Goal: Navigation & Orientation: Find specific page/section

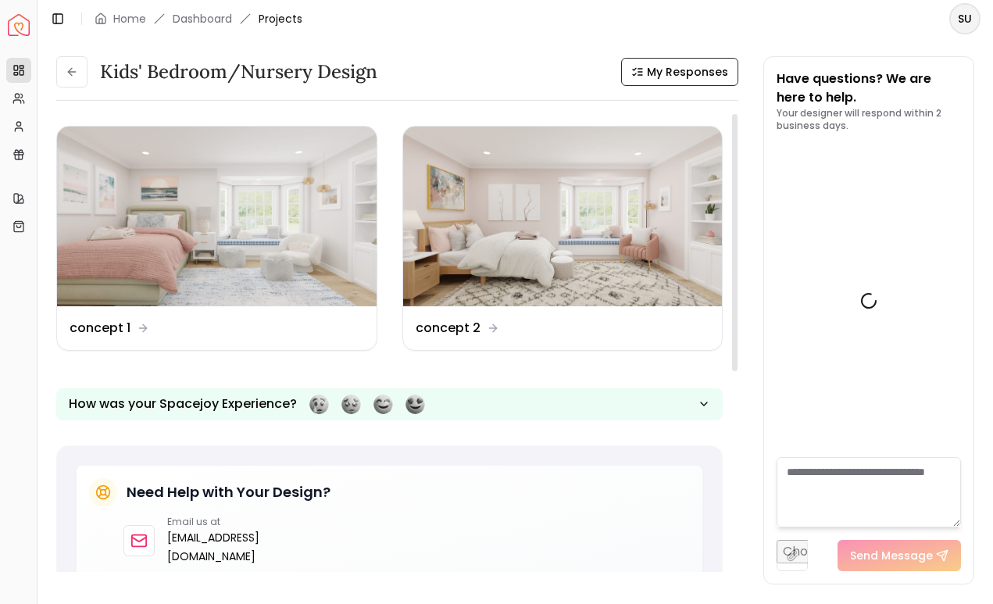
scroll to position [797, 0]
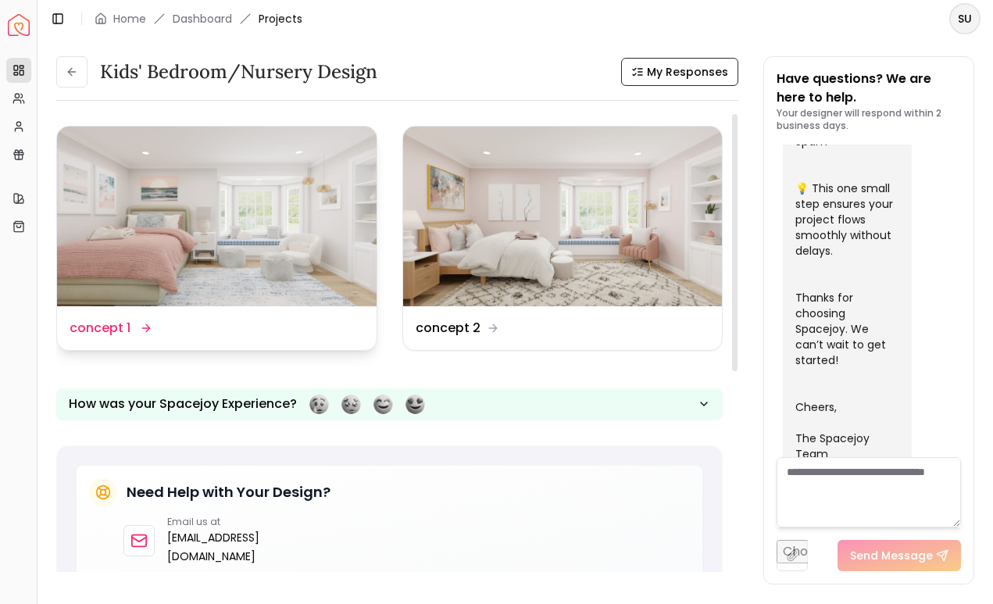
click at [274, 238] on img at bounding box center [217, 217] width 320 height 180
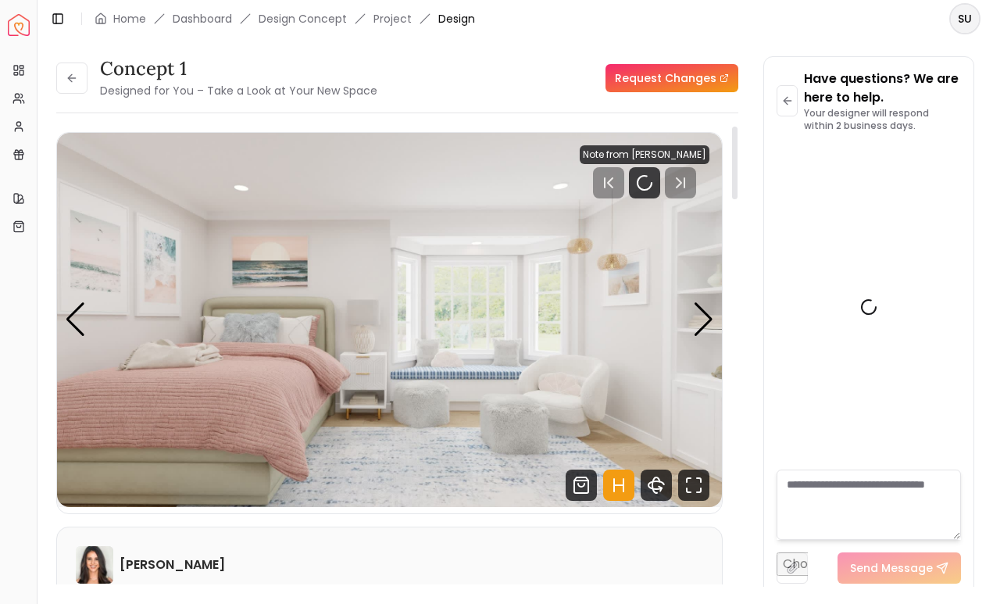
scroll to position [785, 0]
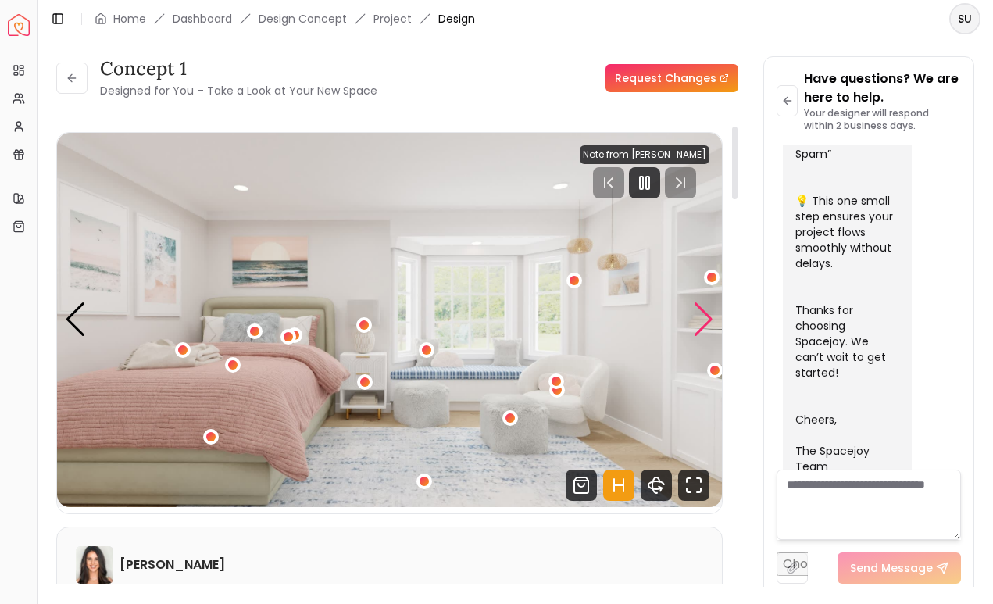
click at [702, 331] on div "Next slide" at bounding box center [703, 319] width 21 height 34
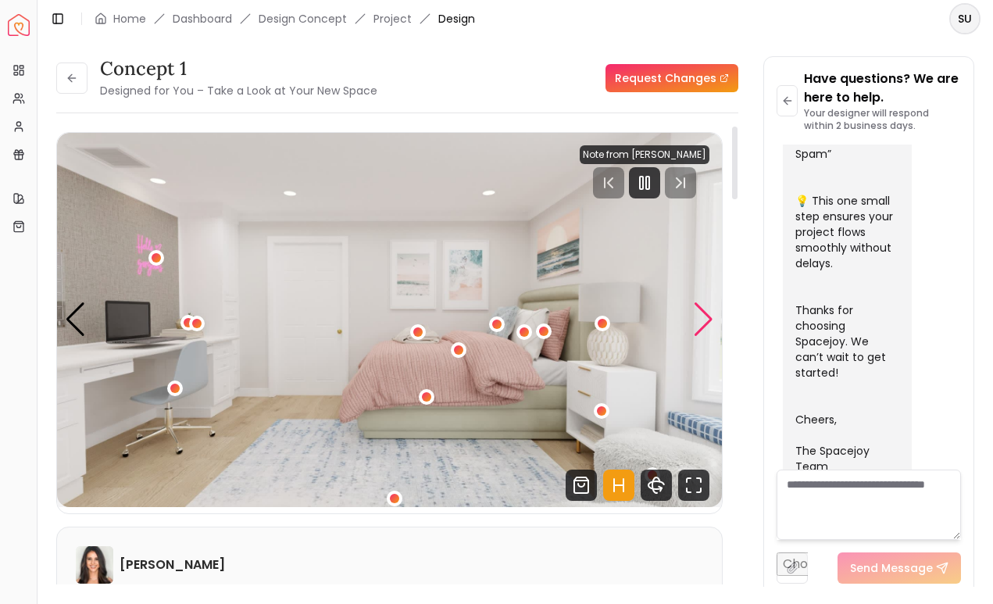
click at [702, 331] on div "Next slide" at bounding box center [703, 319] width 21 height 34
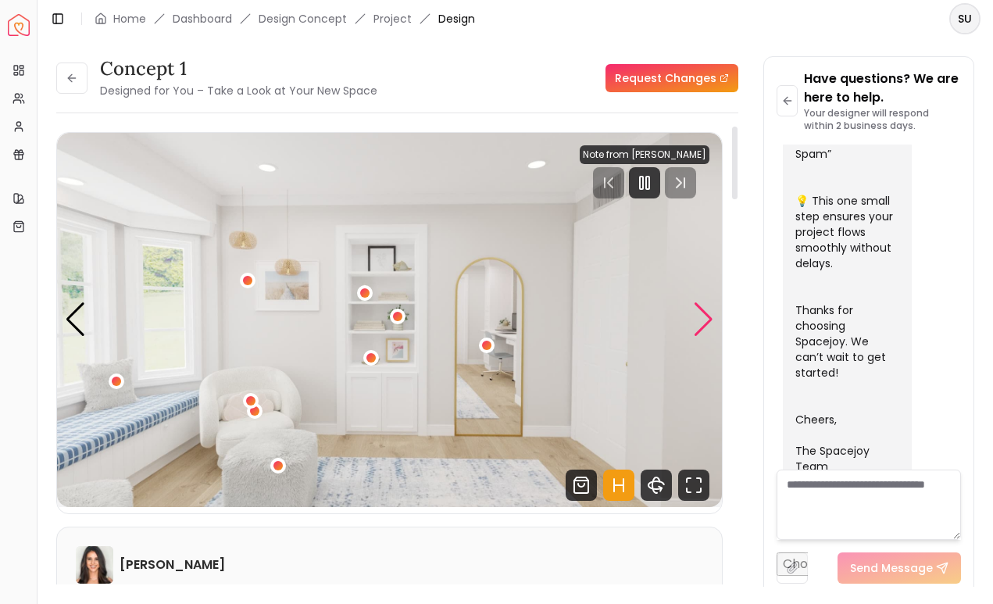
click at [702, 331] on div "Next slide" at bounding box center [703, 319] width 21 height 34
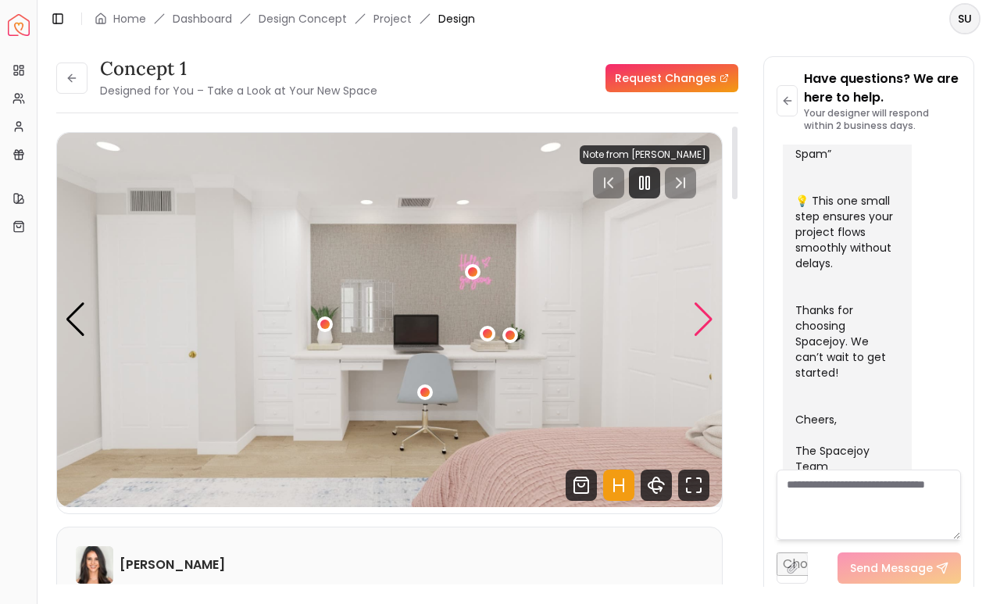
click at [702, 331] on div "Next slide" at bounding box center [703, 319] width 21 height 34
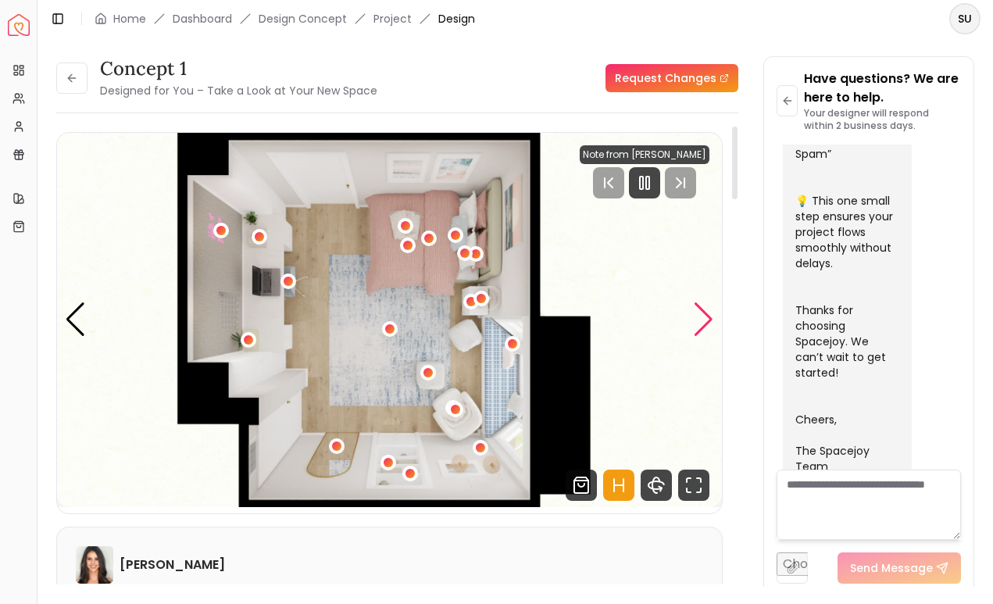
click at [702, 331] on div "Next slide" at bounding box center [703, 319] width 21 height 34
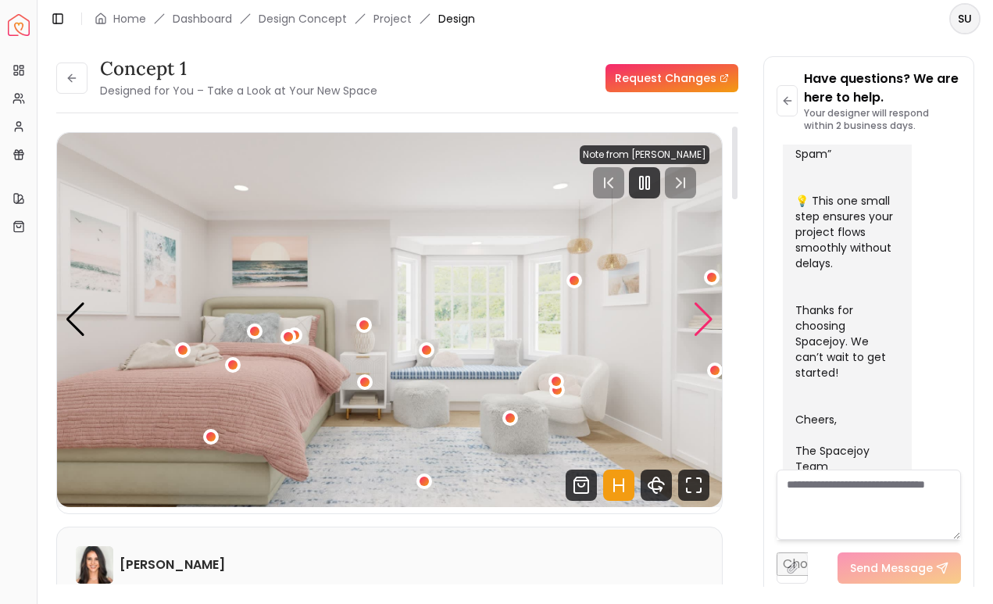
click at [702, 331] on div "Next slide" at bounding box center [703, 319] width 21 height 34
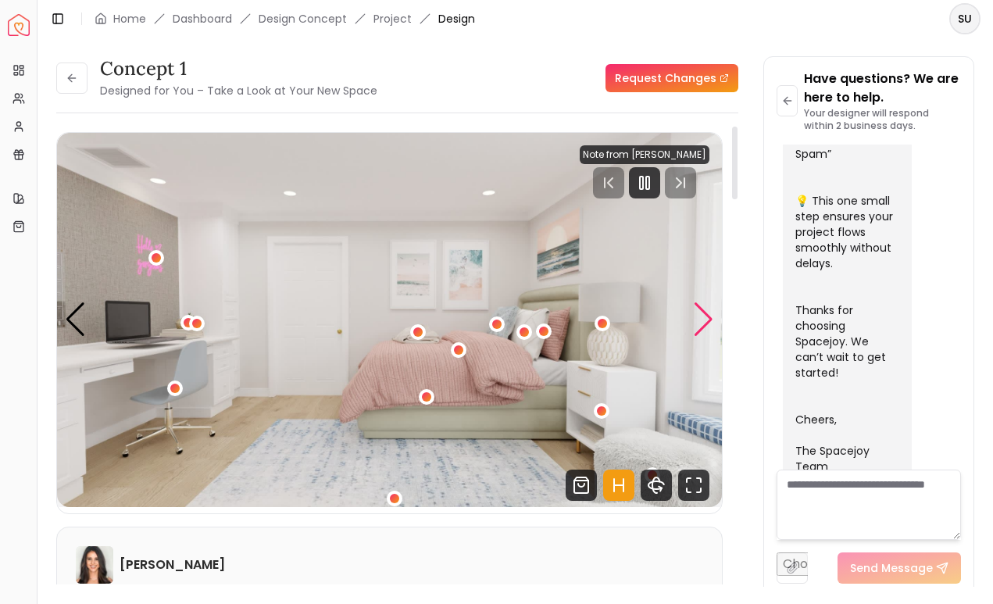
click at [702, 331] on div "Next slide" at bounding box center [703, 319] width 21 height 34
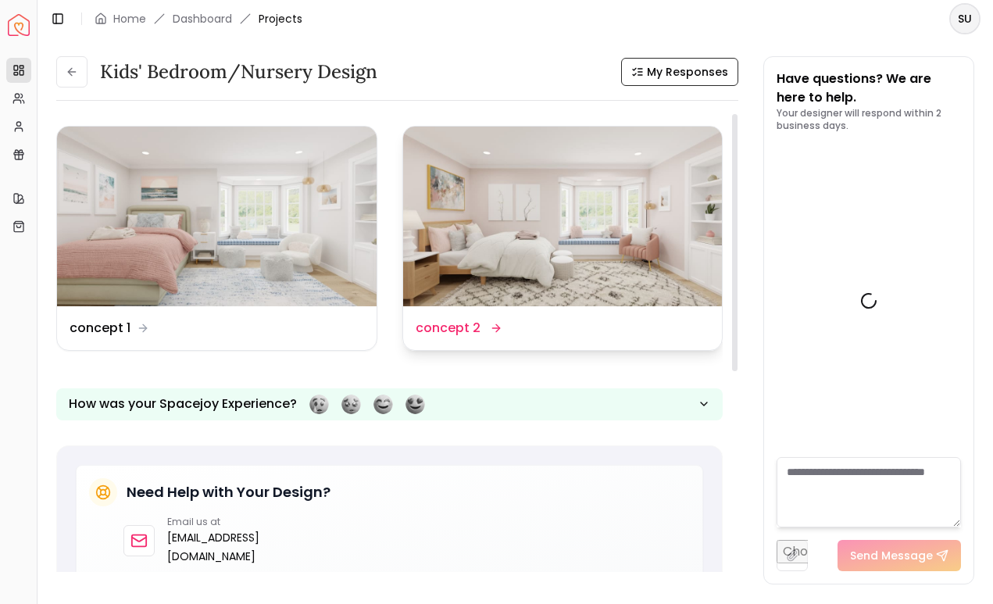
click at [525, 215] on img at bounding box center [563, 217] width 320 height 180
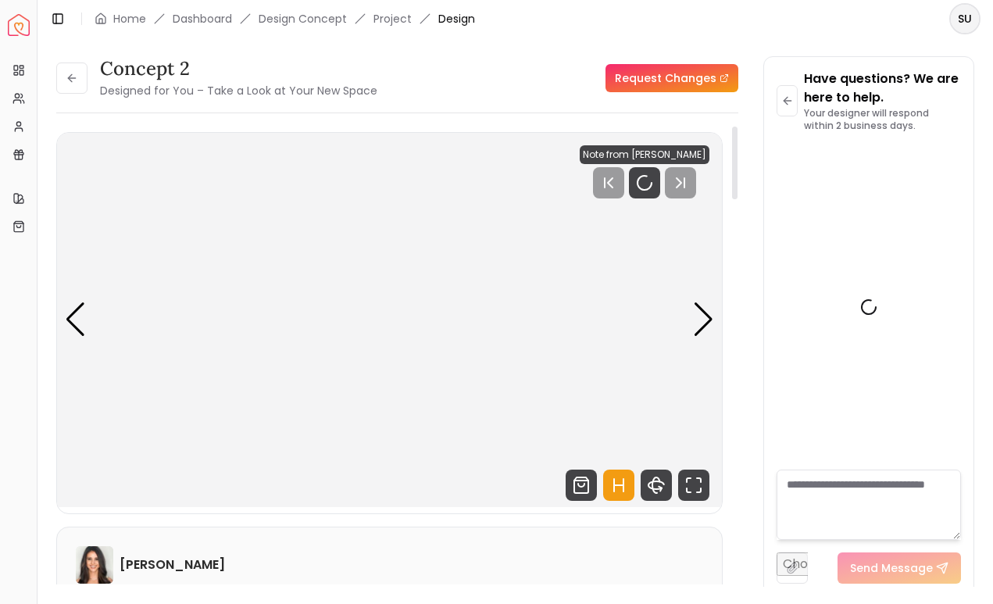
scroll to position [785, 0]
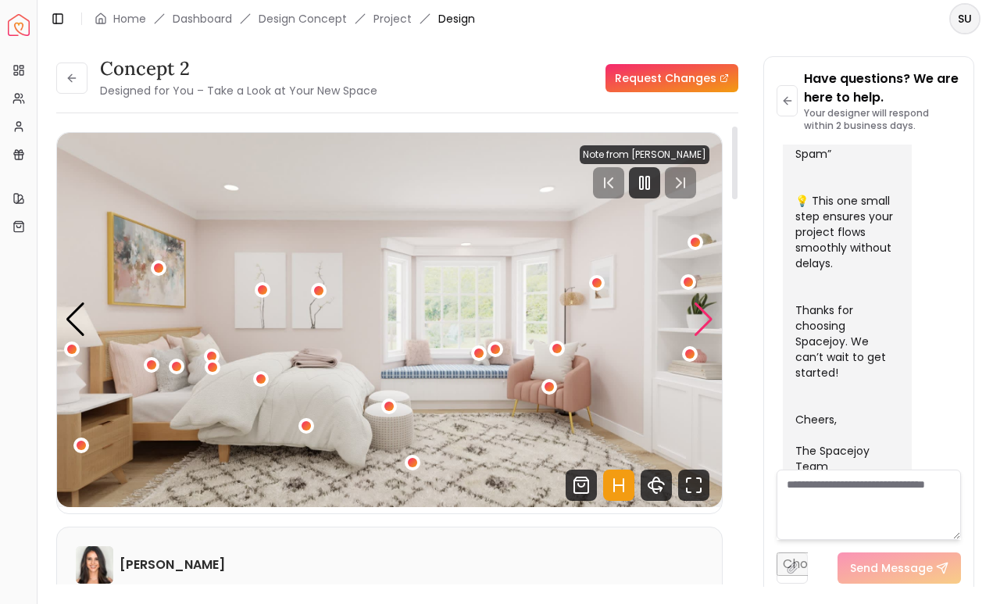
click at [707, 331] on div "Next slide" at bounding box center [703, 319] width 21 height 34
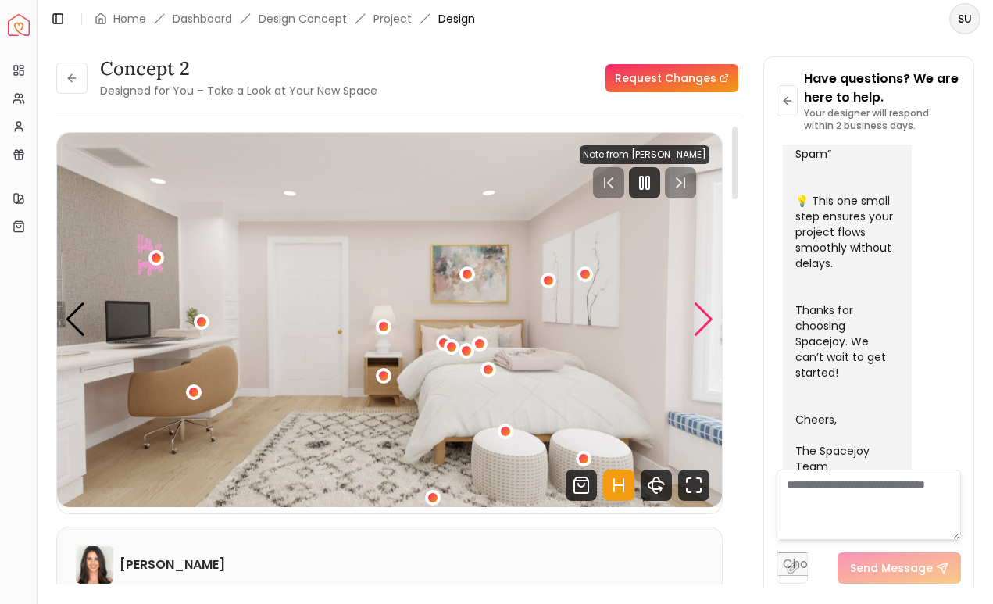
click at [707, 331] on div "Next slide" at bounding box center [703, 319] width 21 height 34
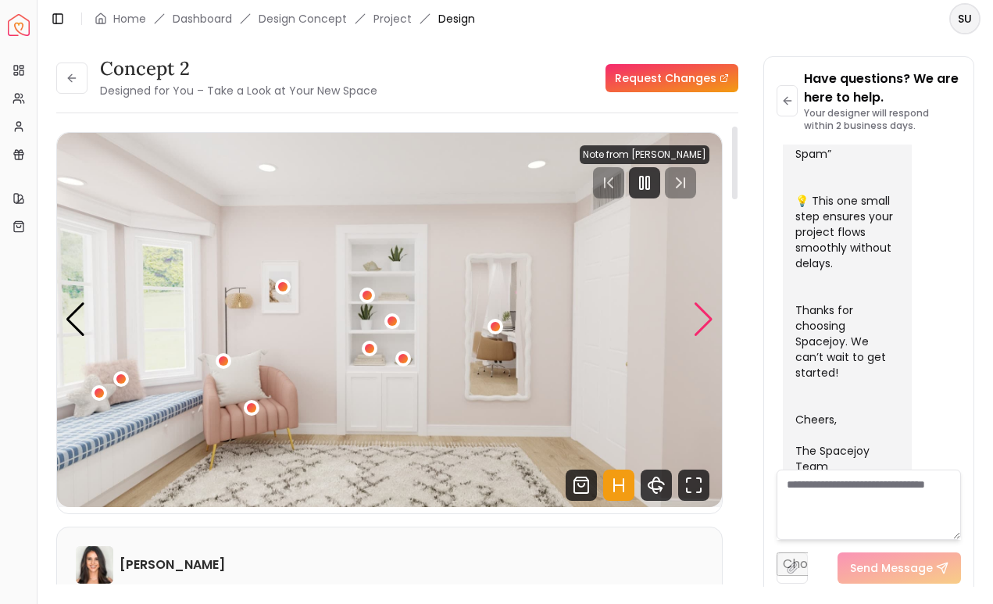
click at [707, 331] on div "Next slide" at bounding box center [703, 319] width 21 height 34
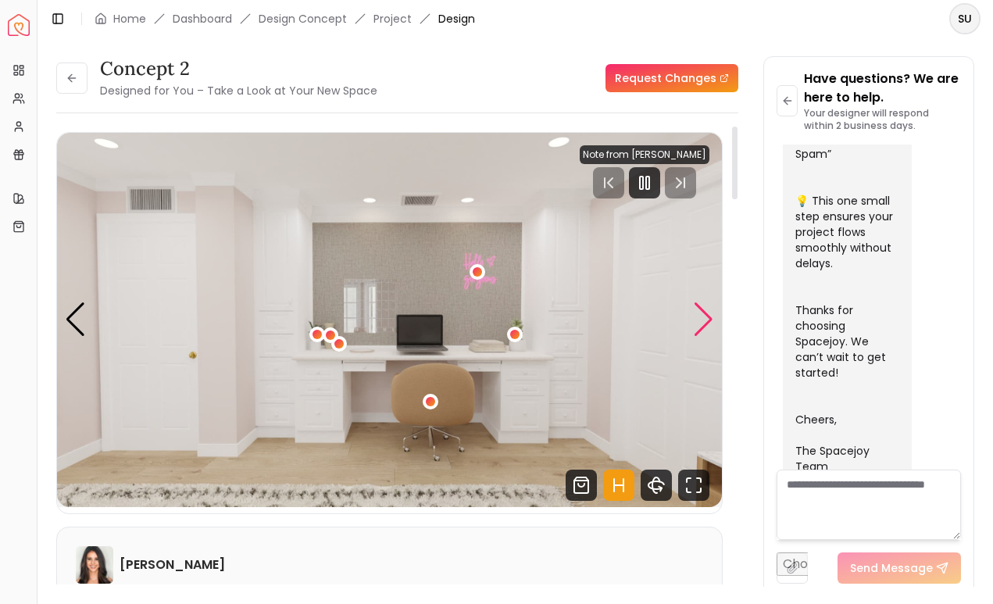
click at [707, 331] on div "Next slide" at bounding box center [703, 319] width 21 height 34
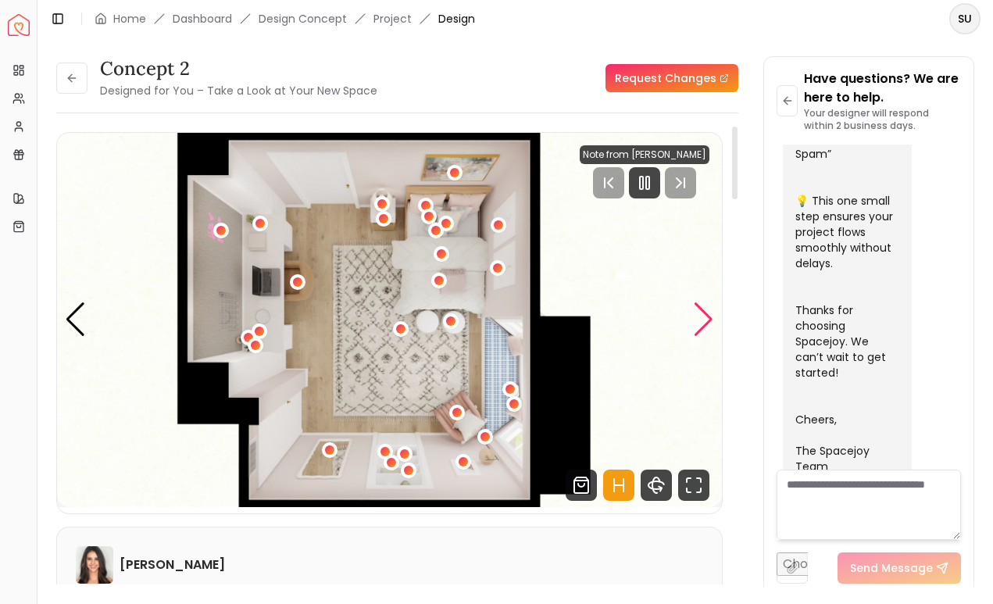
click at [707, 331] on div "Next slide" at bounding box center [703, 319] width 21 height 34
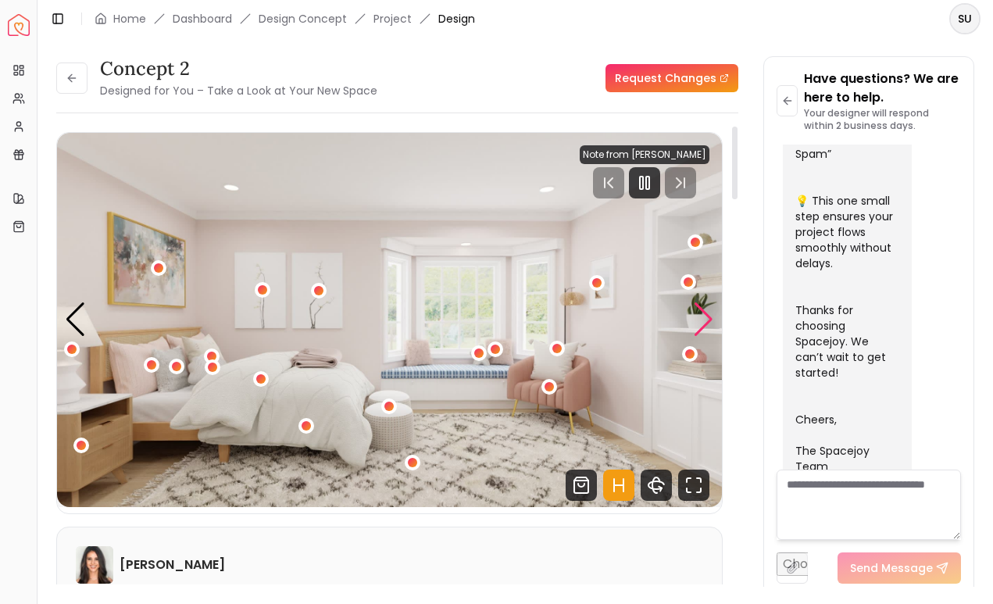
click at [707, 331] on div "Next slide" at bounding box center [703, 319] width 21 height 34
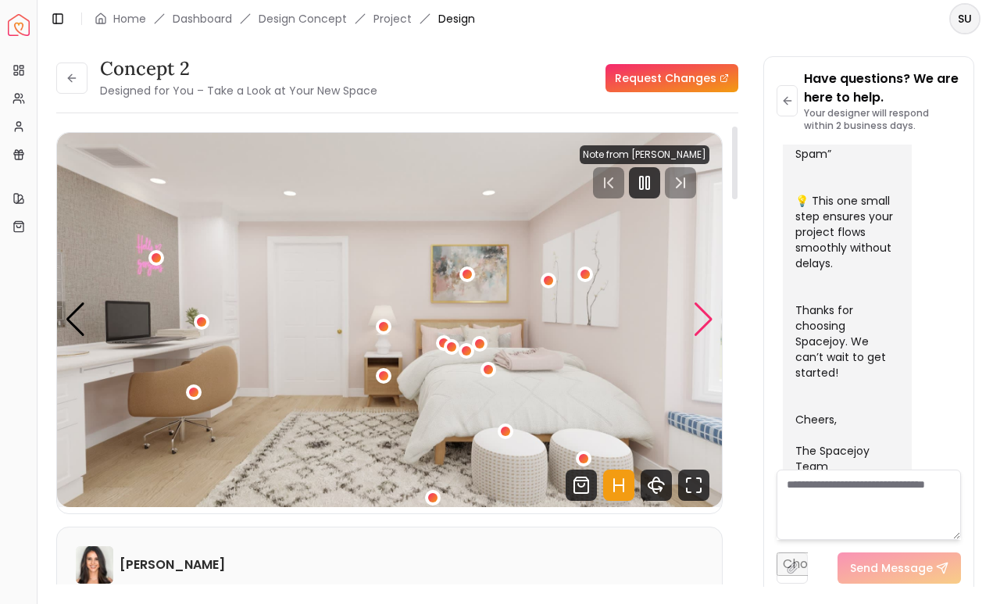
click at [707, 331] on div "Next slide" at bounding box center [703, 319] width 21 height 34
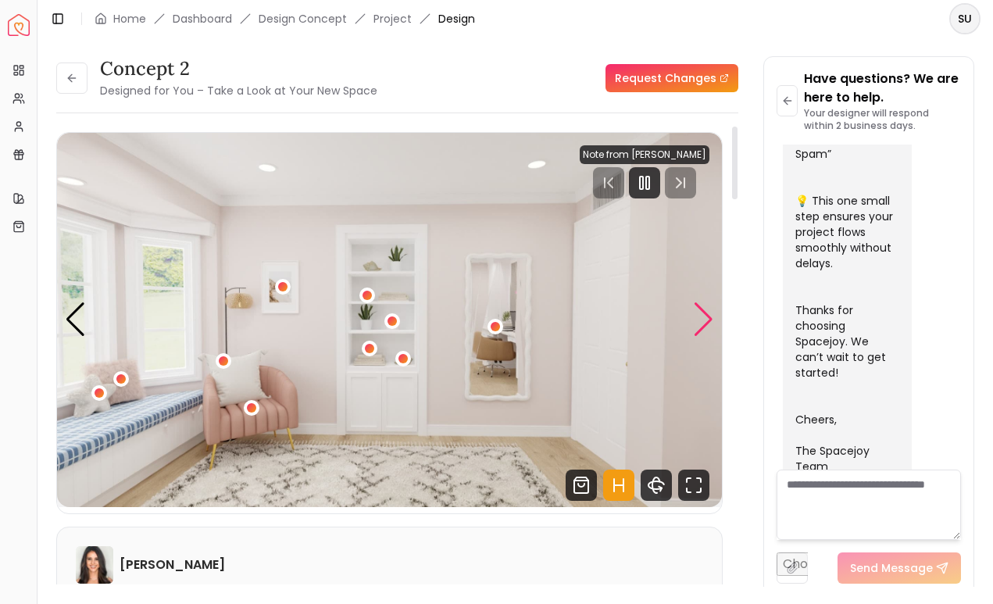
click at [707, 331] on div "Next slide" at bounding box center [703, 319] width 21 height 34
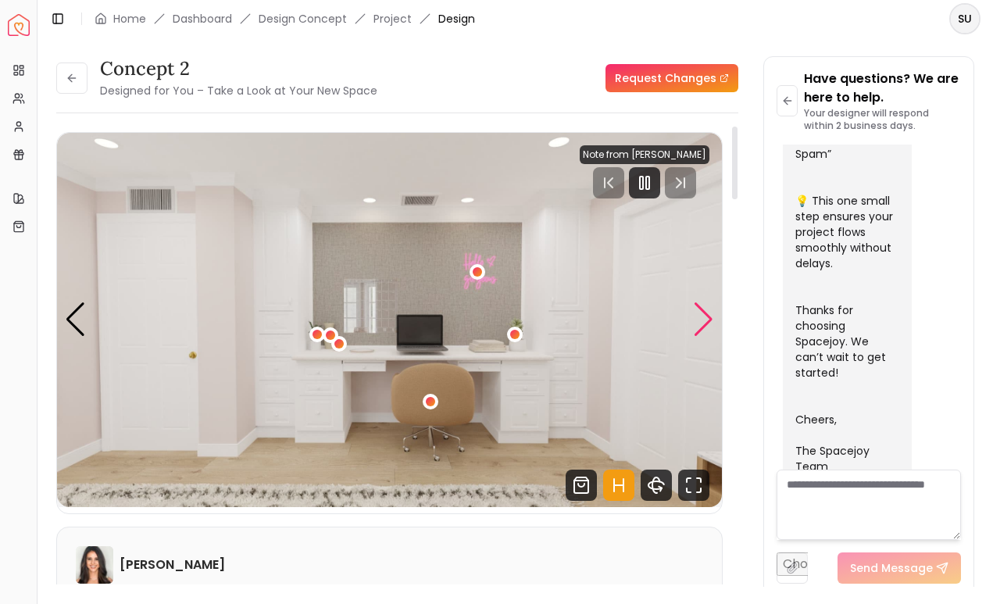
click at [707, 331] on div "Next slide" at bounding box center [703, 319] width 21 height 34
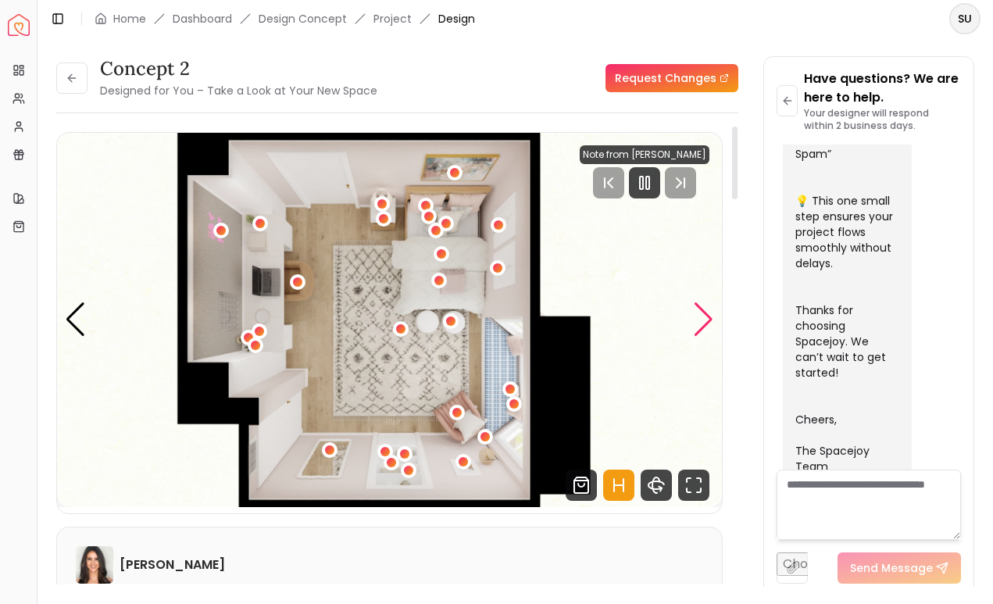
click at [707, 331] on div "Next slide" at bounding box center [703, 319] width 21 height 34
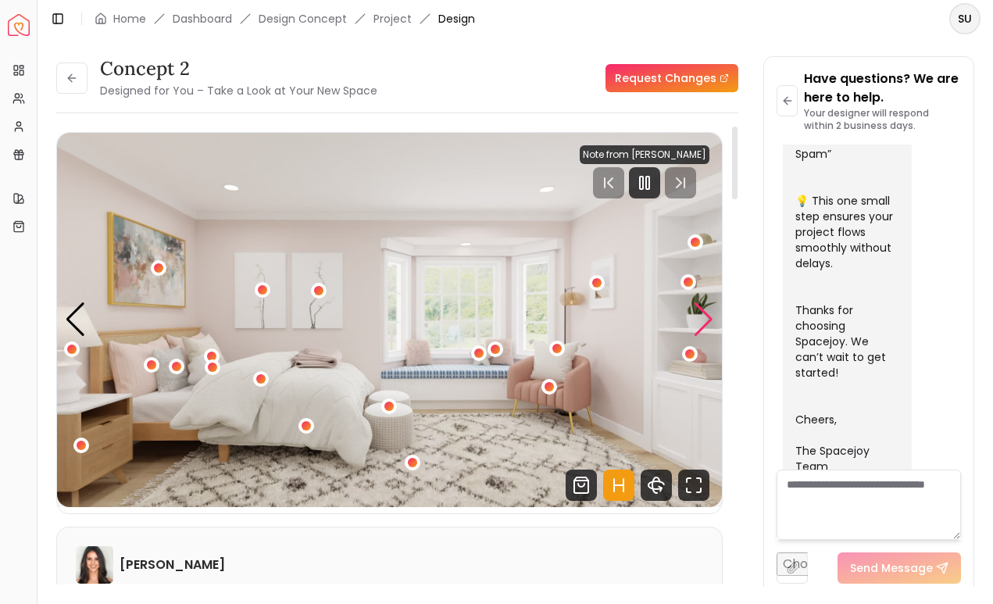
click at [707, 331] on div "Next slide" at bounding box center [703, 319] width 21 height 34
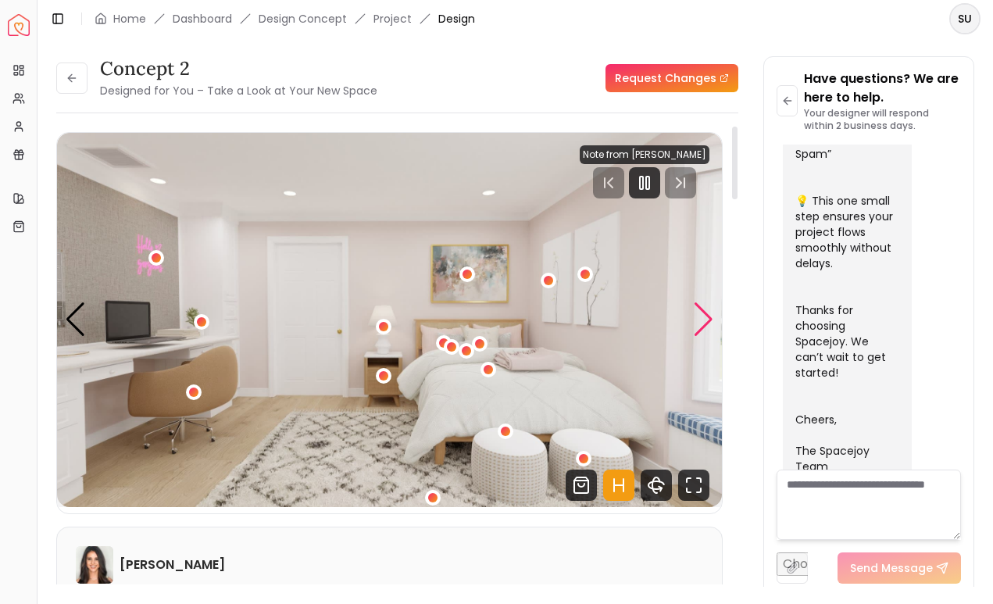
click at [707, 331] on div "Next slide" at bounding box center [703, 319] width 21 height 34
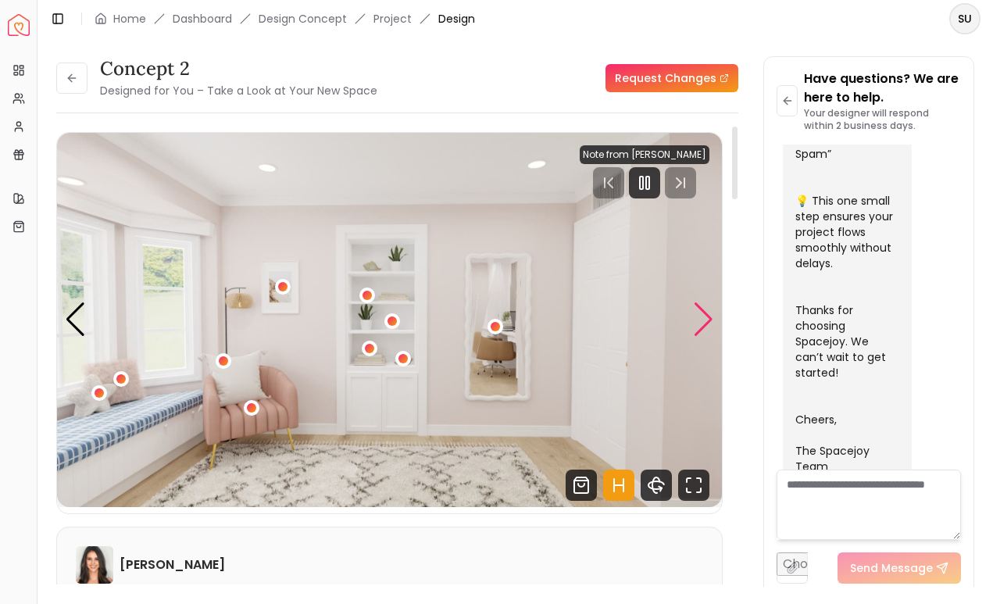
click at [707, 331] on div "Next slide" at bounding box center [703, 319] width 21 height 34
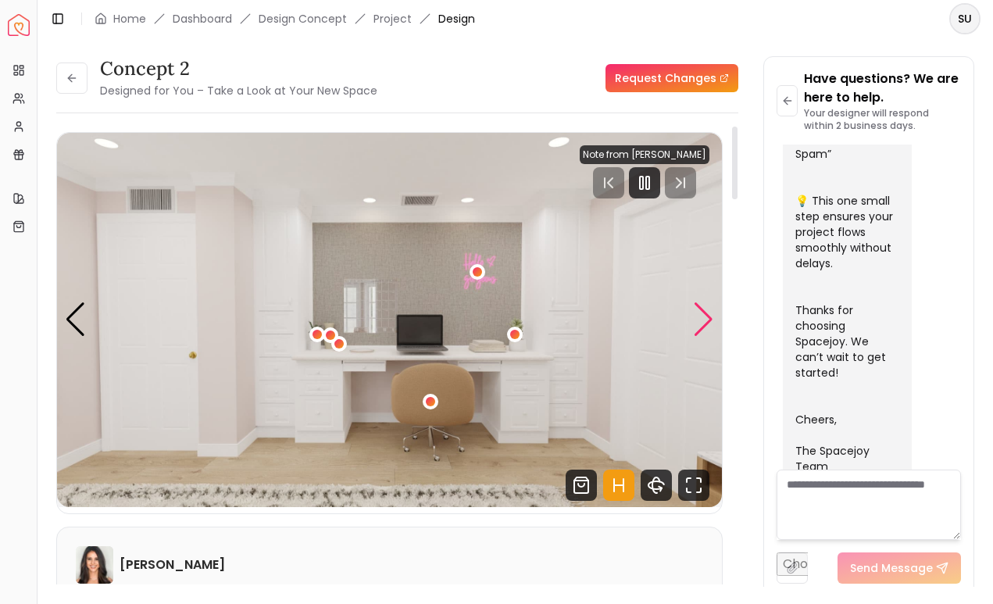
click at [707, 331] on div "Next slide" at bounding box center [703, 319] width 21 height 34
